Goal: Task Accomplishment & Management: Complete application form

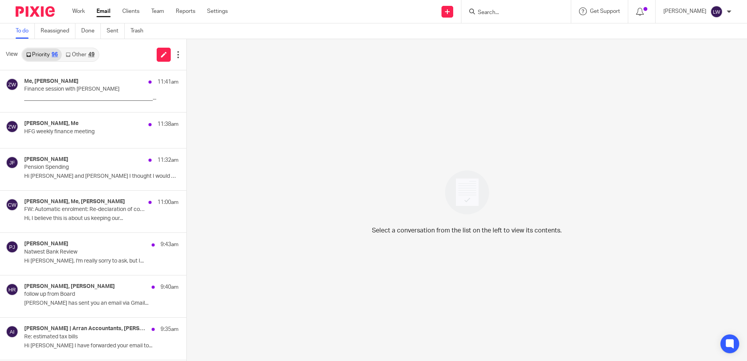
click at [86, 58] on link "Other 49" at bounding box center [80, 54] width 36 height 12
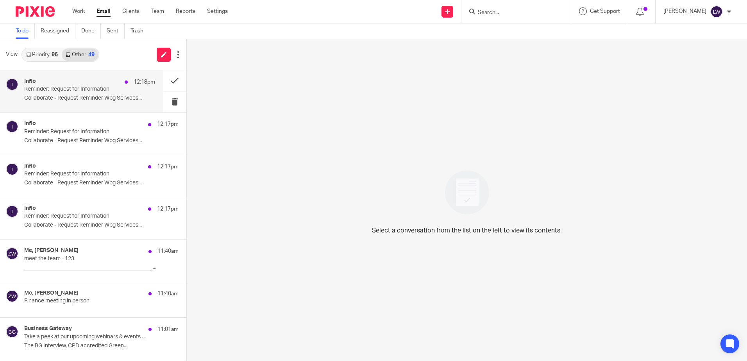
click at [84, 103] on div "Inflo 12:18pm Reminder: Request for Information Collaborate - Request Reminder …" at bounding box center [89, 91] width 131 height 26
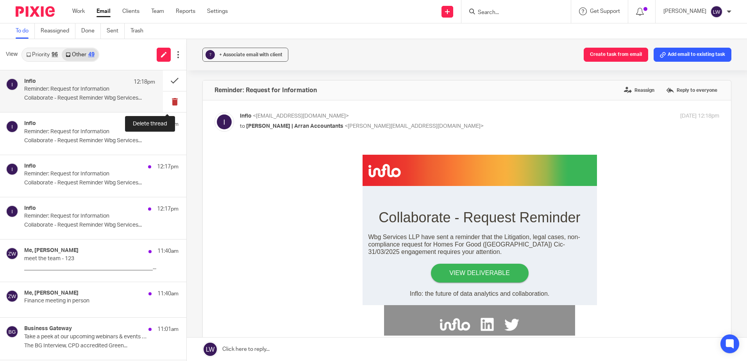
click at [165, 104] on button at bounding box center [174, 101] width 23 height 21
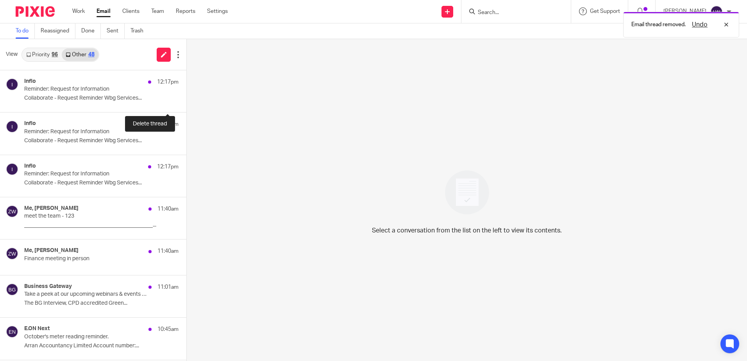
click at [186, 104] on button at bounding box center [189, 101] width 6 height 21
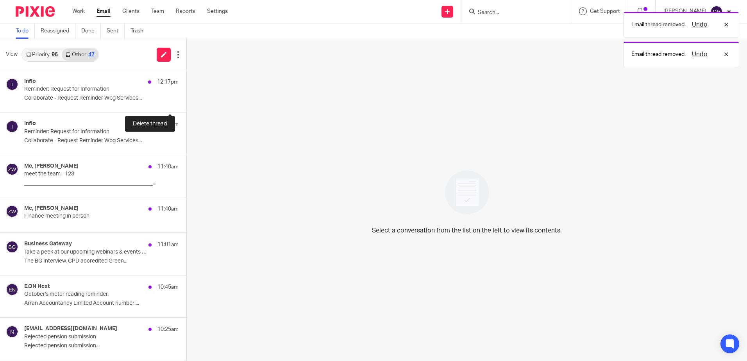
click at [186, 104] on button at bounding box center [189, 101] width 6 height 21
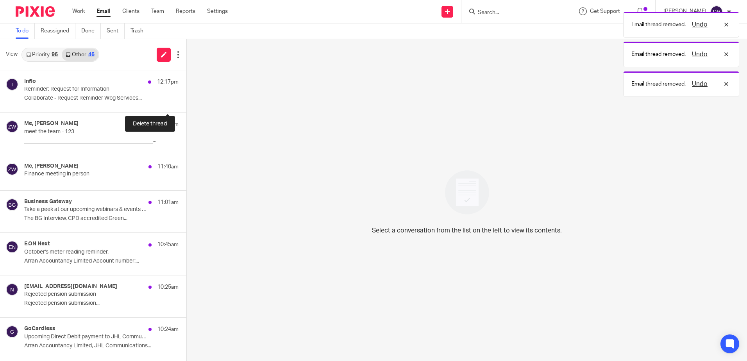
click at [186, 104] on button at bounding box center [189, 101] width 6 height 21
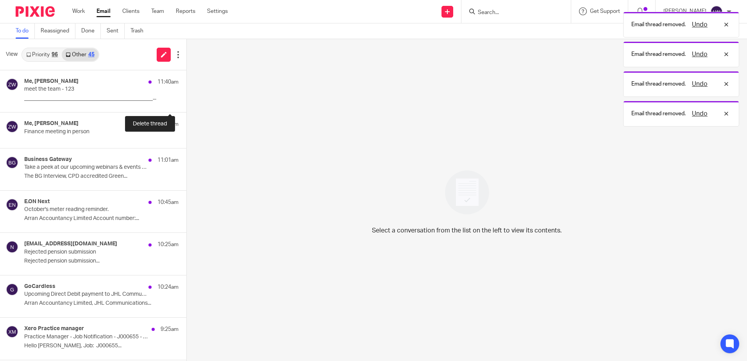
click at [186, 104] on button at bounding box center [189, 101] width 6 height 21
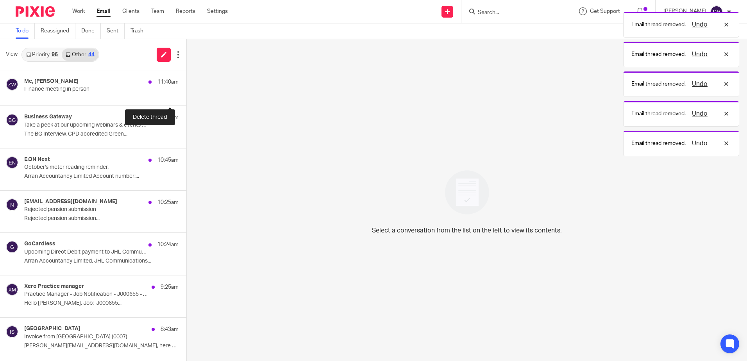
click at [186, 104] on button at bounding box center [189, 97] width 6 height 18
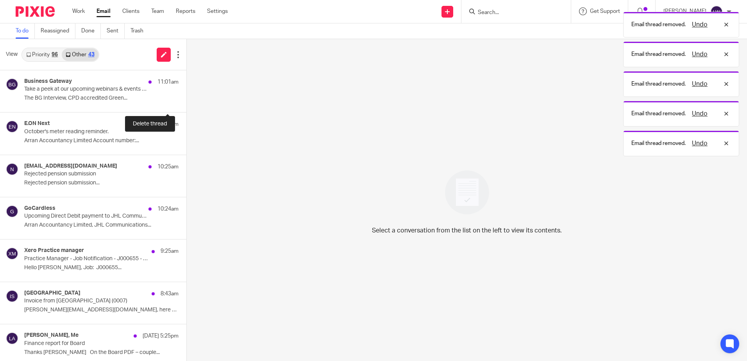
click at [186, 104] on button at bounding box center [189, 101] width 6 height 21
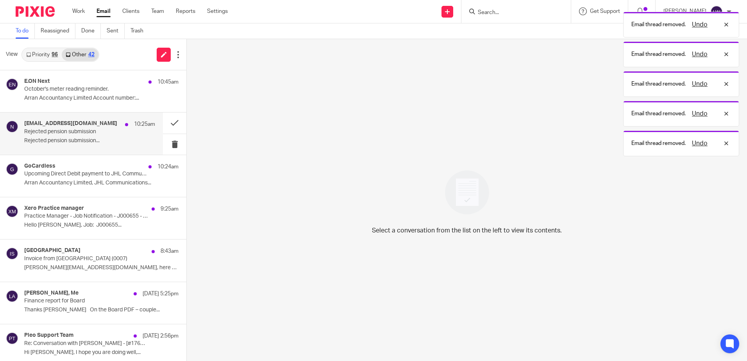
click at [83, 142] on p "Rejected pension submission͏͏͏͏͏͏͏͏͏͏͏͏͏͏..." at bounding box center [89, 140] width 131 height 7
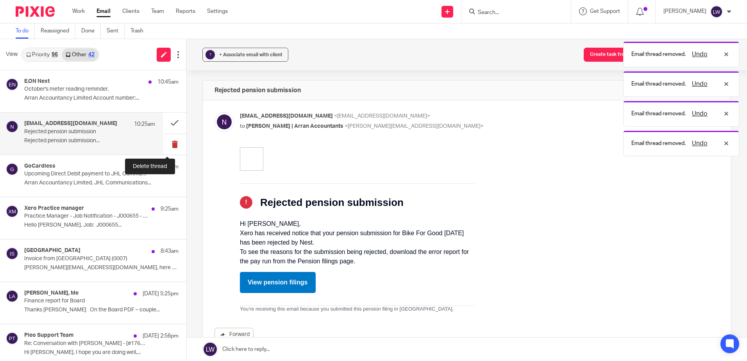
click at [163, 147] on button at bounding box center [174, 144] width 23 height 21
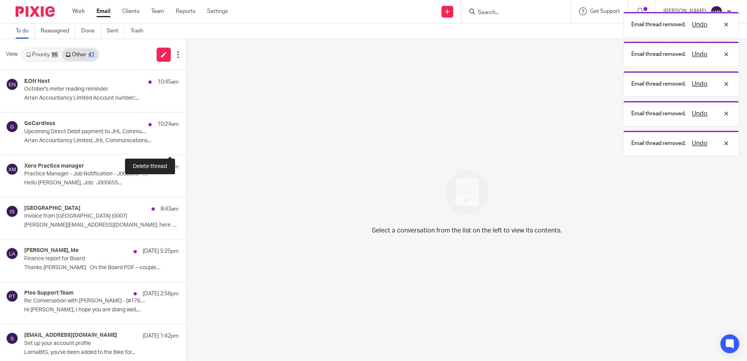
click at [186, 147] on button at bounding box center [189, 144] width 6 height 21
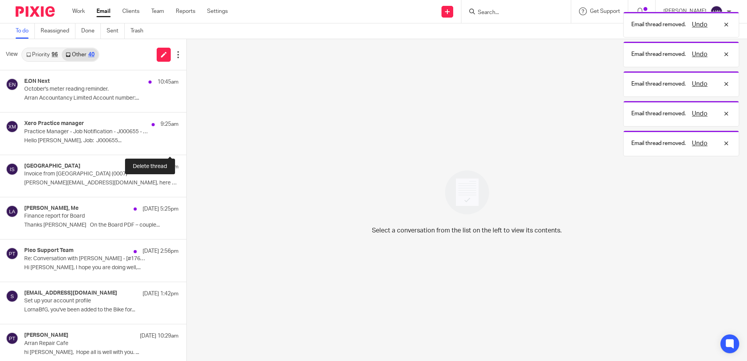
click at [186, 147] on button at bounding box center [189, 144] width 6 height 21
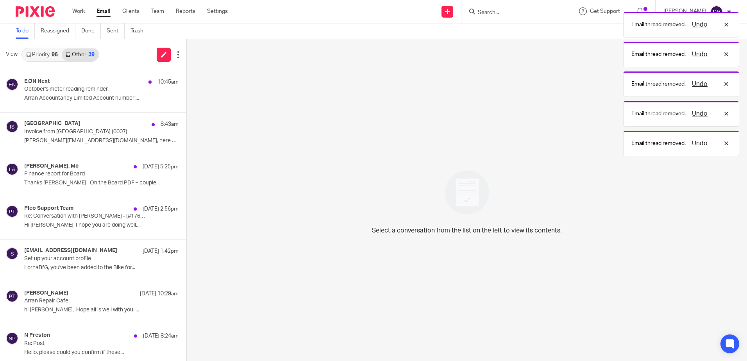
click at [45, 57] on link "Priority 96" at bounding box center [41, 54] width 39 height 12
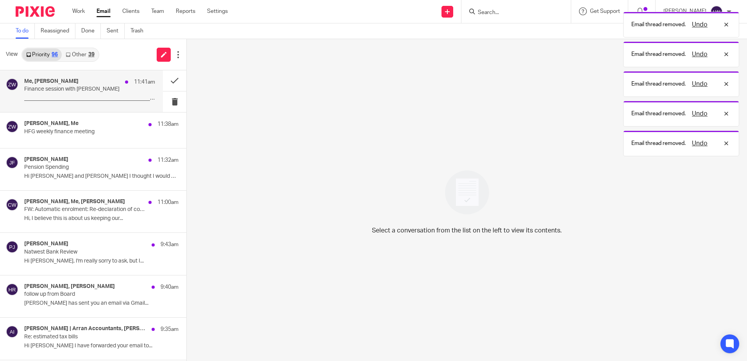
click at [56, 87] on p "Finance session with Lorna" at bounding box center [76, 89] width 105 height 7
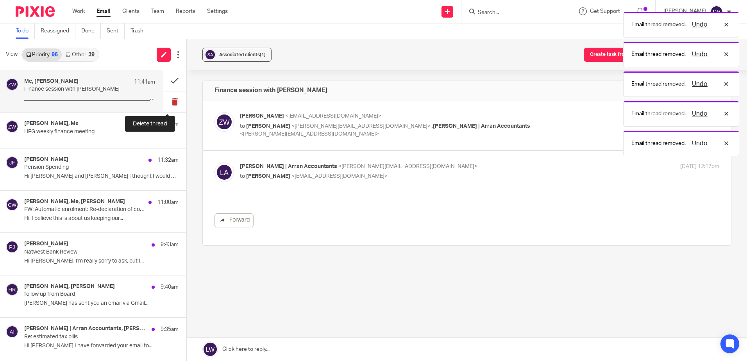
click at [170, 99] on button at bounding box center [174, 101] width 23 height 21
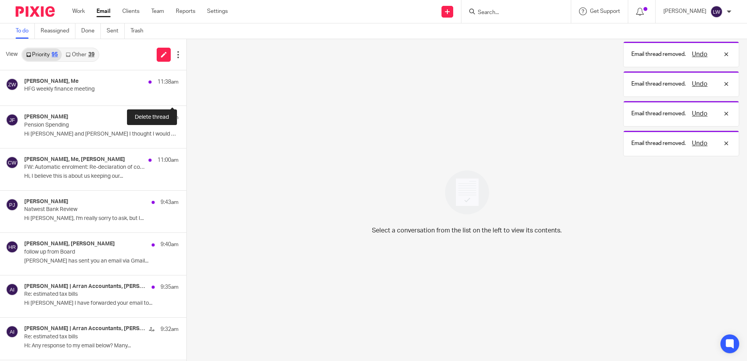
click at [186, 99] on button at bounding box center [189, 97] width 6 height 18
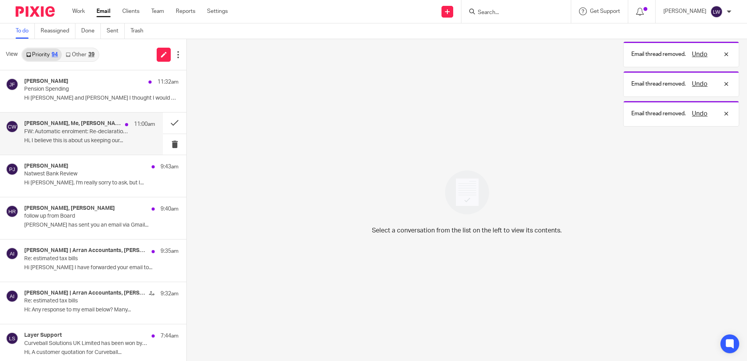
click at [72, 141] on p "Hi, I believe this is about us keeping our..." at bounding box center [89, 140] width 131 height 7
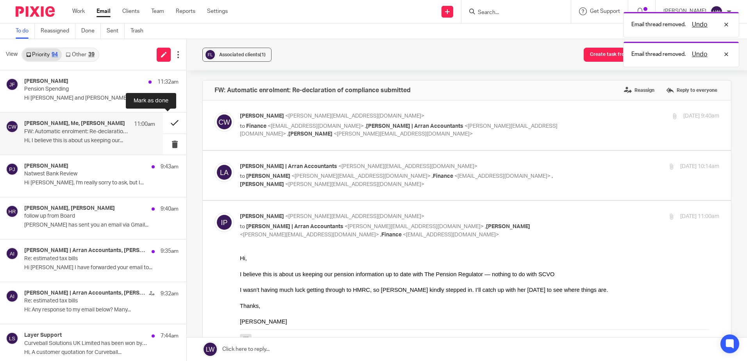
click at [163, 123] on button at bounding box center [174, 122] width 23 height 21
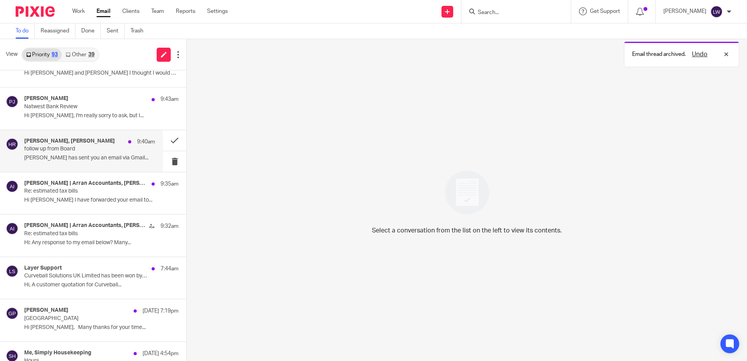
scroll to position [39, 0]
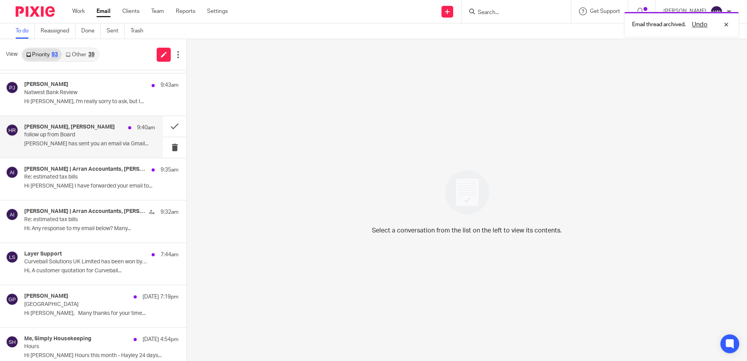
click at [83, 144] on p "Hilary Maguire has sent you an email via Gmail..." at bounding box center [89, 144] width 131 height 7
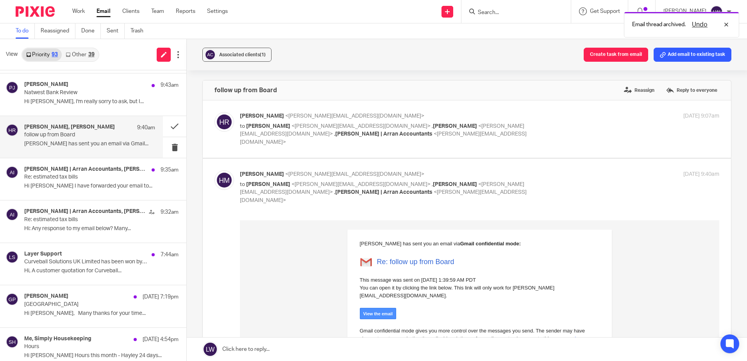
scroll to position [0, 0]
click at [375, 307] on link "View the email" at bounding box center [378, 312] width 37 height 11
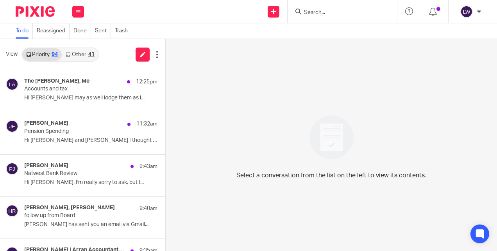
click at [325, 11] on input "Search" at bounding box center [338, 12] width 70 height 7
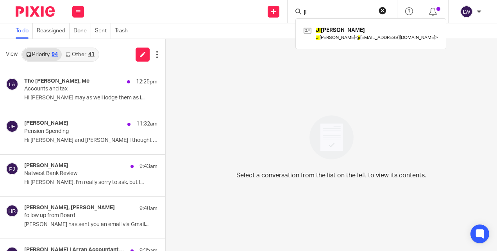
type input "j"
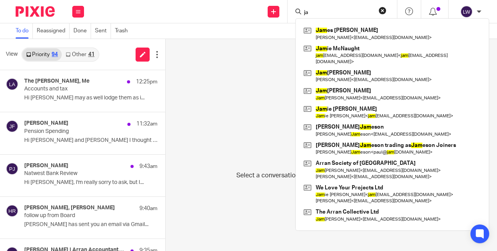
type input "j"
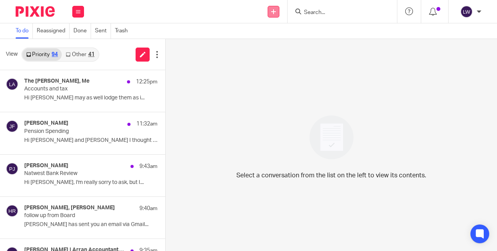
click at [276, 11] on icon at bounding box center [273, 11] width 5 height 5
click at [277, 55] on link "Add client" at bounding box center [273, 59] width 55 height 11
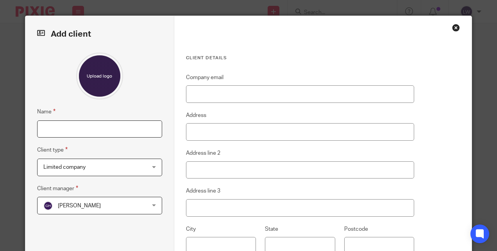
click at [66, 126] on input "Name" at bounding box center [99, 130] width 125 height 18
type input "Jim Jameson"
click at [73, 168] on span "Limited company" at bounding box center [64, 167] width 42 height 5
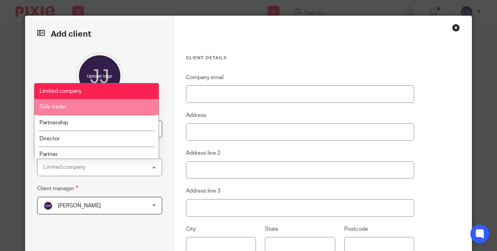
click at [80, 112] on li "Sole trader" at bounding box center [96, 107] width 124 height 16
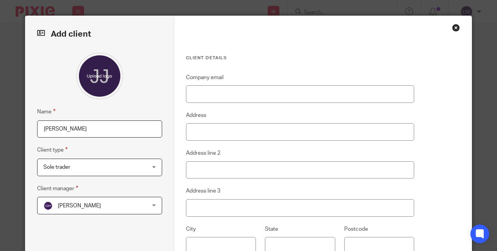
click at [86, 205] on span "Gail Hughes" at bounding box center [90, 206] width 94 height 16
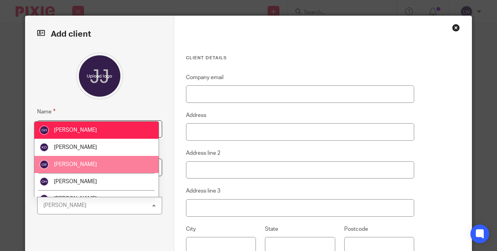
click at [91, 164] on li "[PERSON_NAME]" at bounding box center [96, 164] width 124 height 17
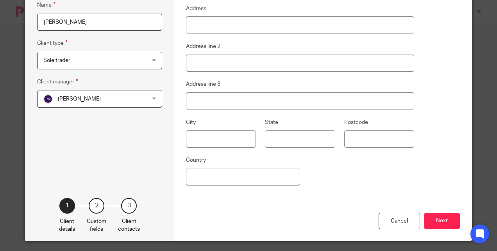
scroll to position [112, 0]
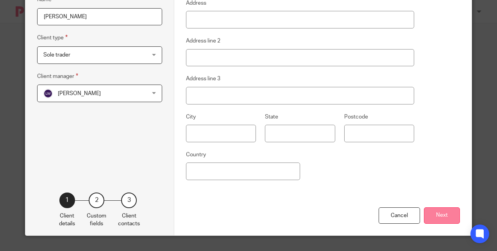
click at [442, 216] on button "Next" at bounding box center [442, 216] width 36 height 17
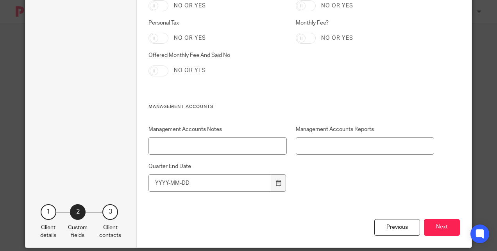
scroll to position [1568, 0]
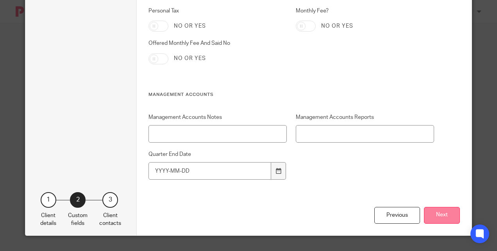
click at [432, 216] on button "Next" at bounding box center [442, 215] width 36 height 17
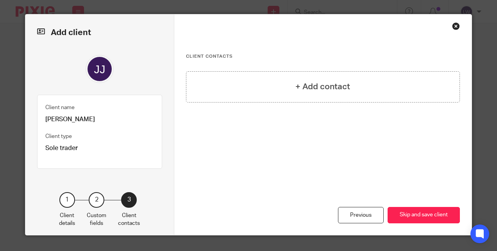
scroll to position [1, 0]
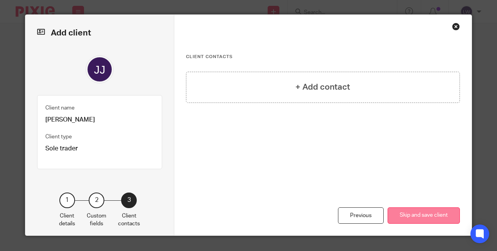
click at [419, 211] on button "Skip and save client" at bounding box center [423, 216] width 72 height 17
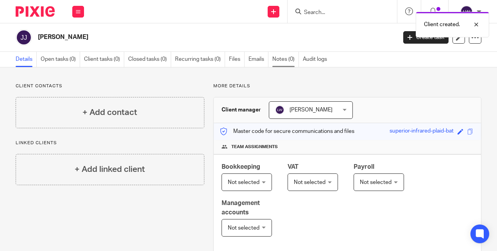
click at [280, 59] on link "Notes (0)" at bounding box center [285, 59] width 27 height 15
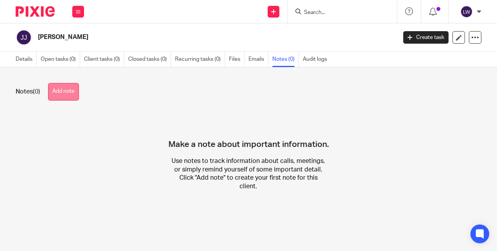
click at [63, 90] on button "Add note" at bounding box center [63, 92] width 31 height 18
